Goal: Information Seeking & Learning: Check status

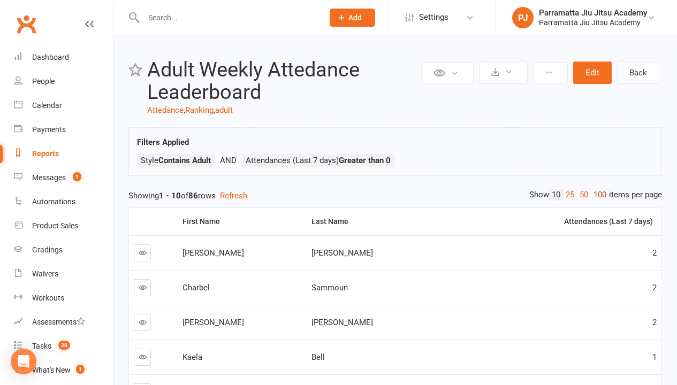
click at [597, 195] on link "100" at bounding box center [600, 194] width 18 height 11
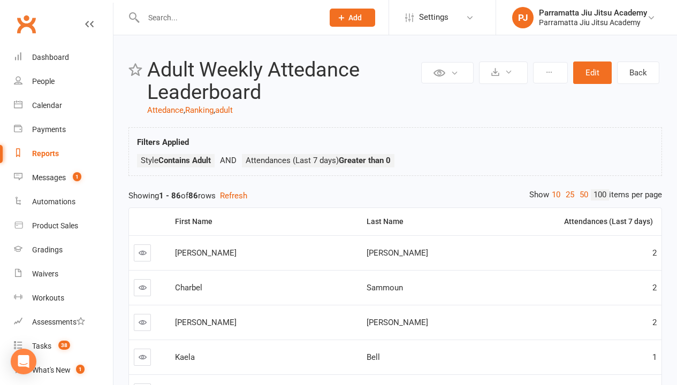
click at [194, 248] on span "Cullen" at bounding box center [206, 253] width 62 height 10
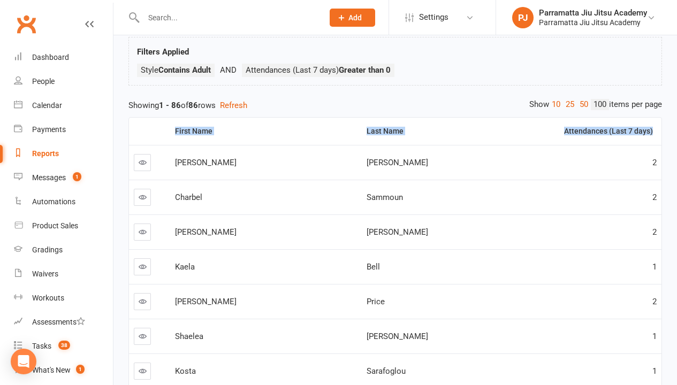
scroll to position [190, 0]
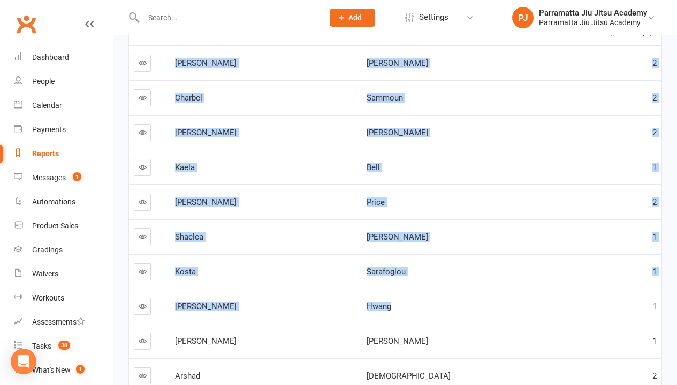
drag, startPoint x: 180, startPoint y: 248, endPoint x: 642, endPoint y: 322, distance: 468.0
click at [554, 258] on td "1" at bounding box center [583, 271] width 156 height 35
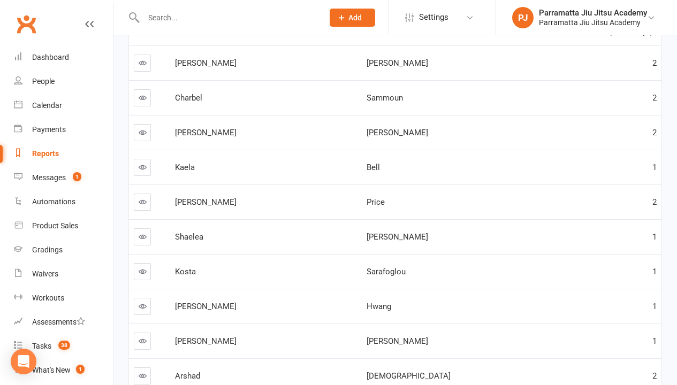
click at [369, 62] on span "Smythe" at bounding box center [397, 63] width 62 height 10
click at [392, 63] on div "Smythe" at bounding box center [433, 63] width 134 height 9
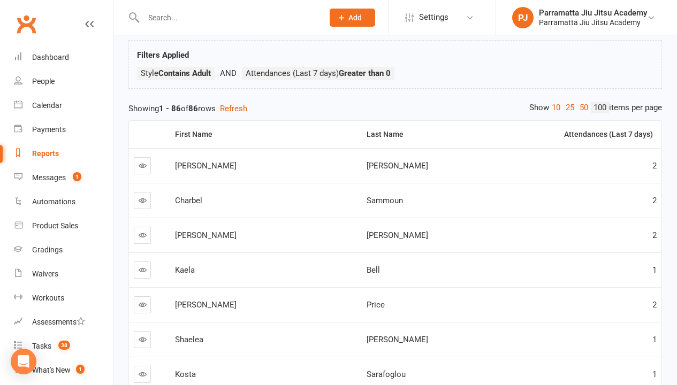
scroll to position [83, 0]
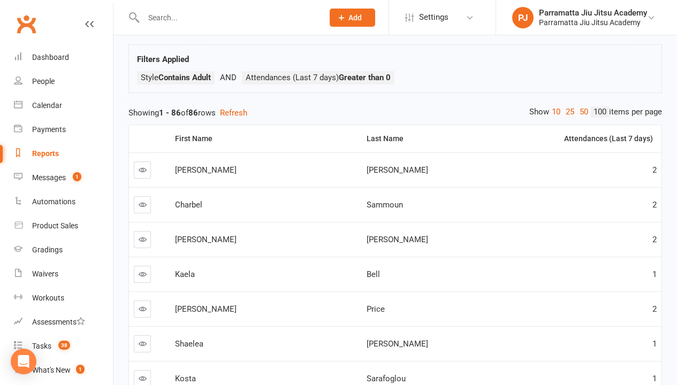
click at [201, 171] on span "Cullen" at bounding box center [206, 170] width 62 height 10
click at [202, 197] on td "Charbel" at bounding box center [265, 204] width 191 height 35
click at [372, 165] on span "Smythe" at bounding box center [397, 170] width 62 height 10
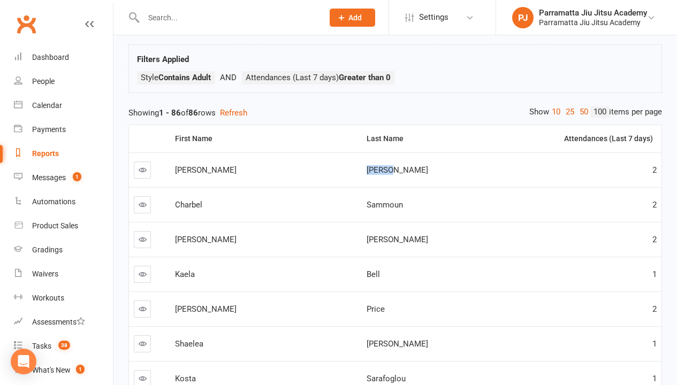
click at [372, 166] on span "Smythe" at bounding box center [397, 170] width 62 height 10
click at [507, 195] on td "2" at bounding box center [583, 204] width 156 height 35
